Goal: Check status: Check status

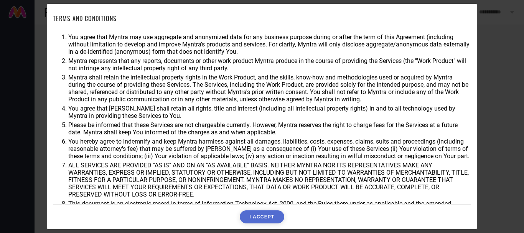
click at [277, 219] on button "I ACCEPT" at bounding box center [262, 216] width 44 height 13
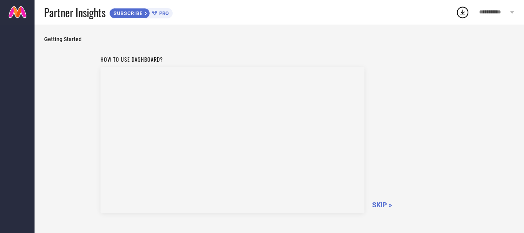
click at [389, 205] on span "SKIP »" at bounding box center [382, 204] width 20 height 8
